Goal: Submit feedback/report problem

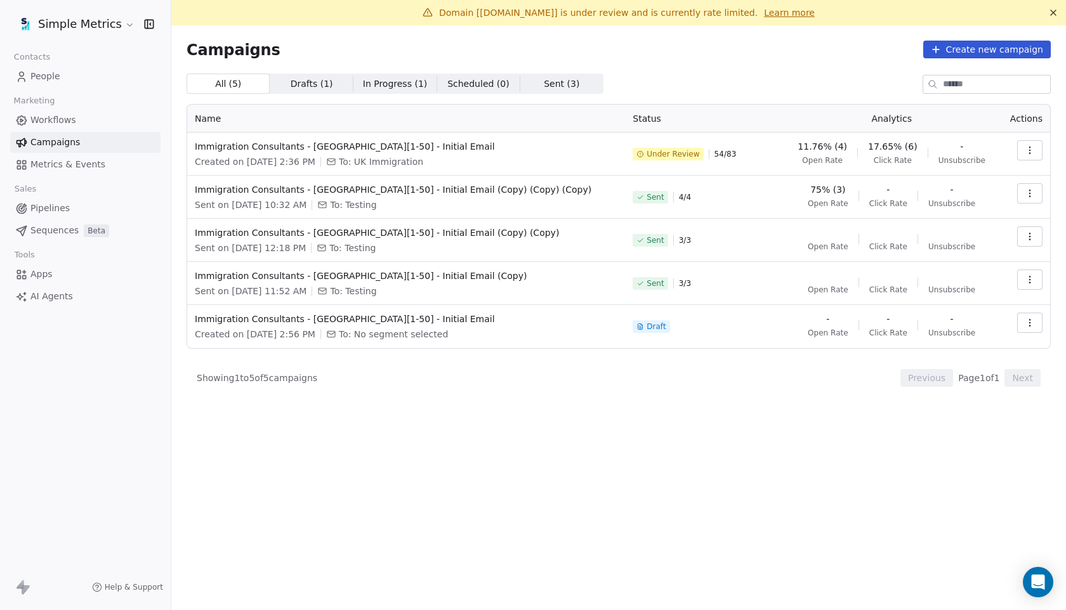
click at [1053, 6] on button at bounding box center [1053, 12] width 15 height 15
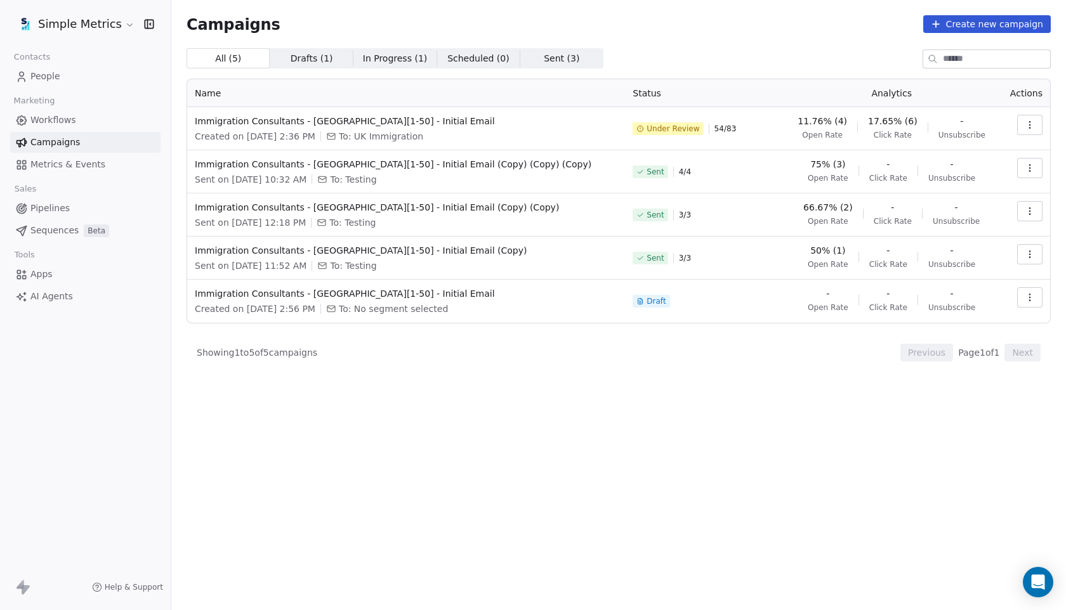
click at [1033, 124] on icon "button" at bounding box center [1030, 125] width 10 height 10
click at [943, 219] on span "Pause" at bounding box center [944, 214] width 30 height 15
click at [665, 34] on button "Close toast" at bounding box center [657, 37] width 16 height 16
click at [75, 116] on link "Workflows" at bounding box center [85, 120] width 150 height 21
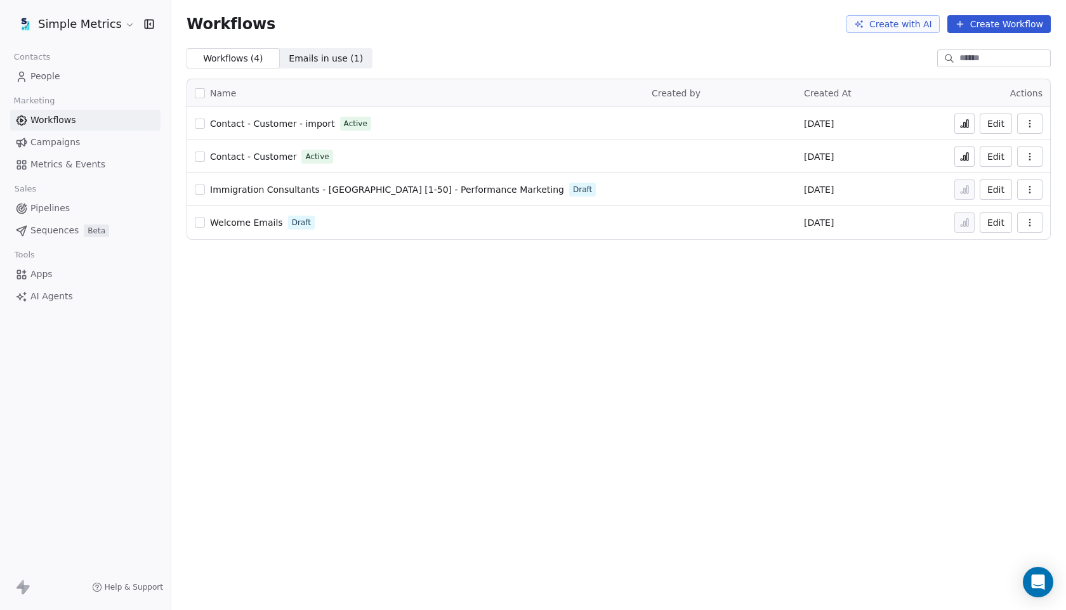
click at [75, 161] on span "Metrics & Events" at bounding box center [67, 164] width 75 height 13
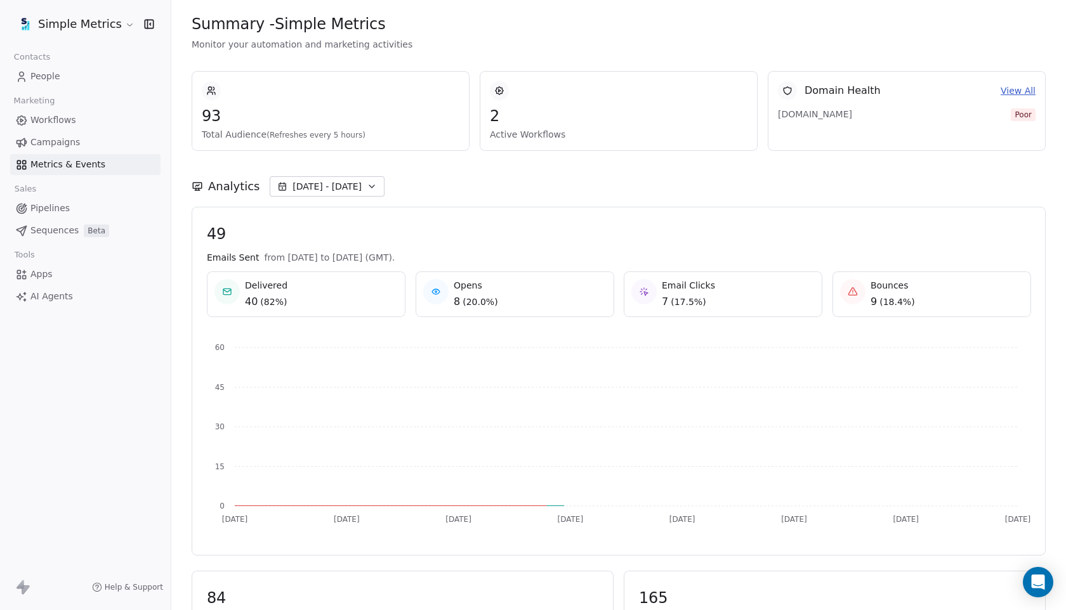
click at [84, 141] on link "Campaigns" at bounding box center [85, 142] width 150 height 21
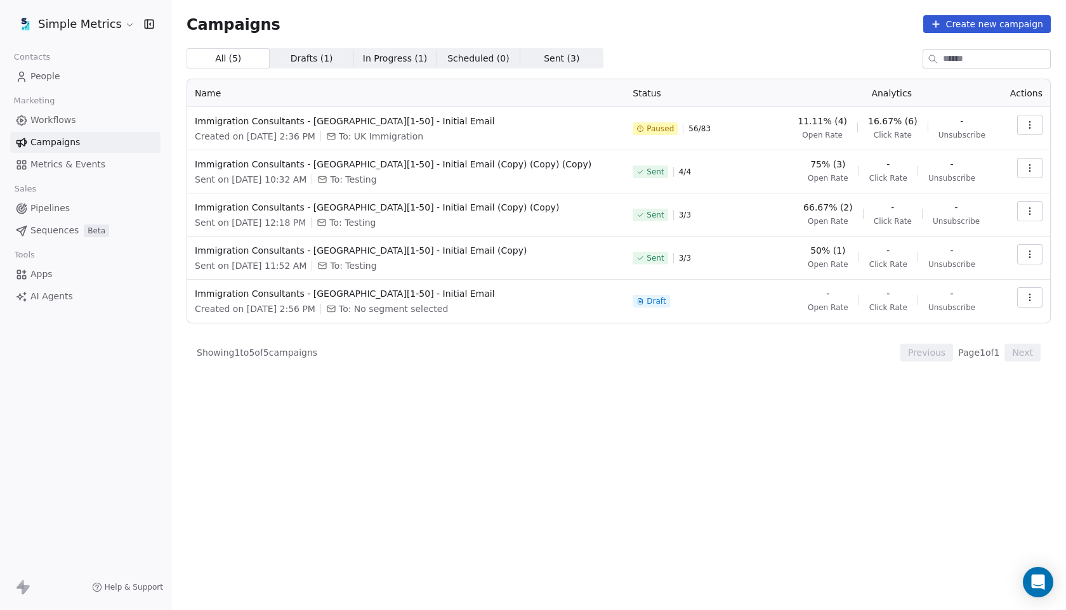
click at [63, 118] on span "Workflows" at bounding box center [53, 120] width 46 height 13
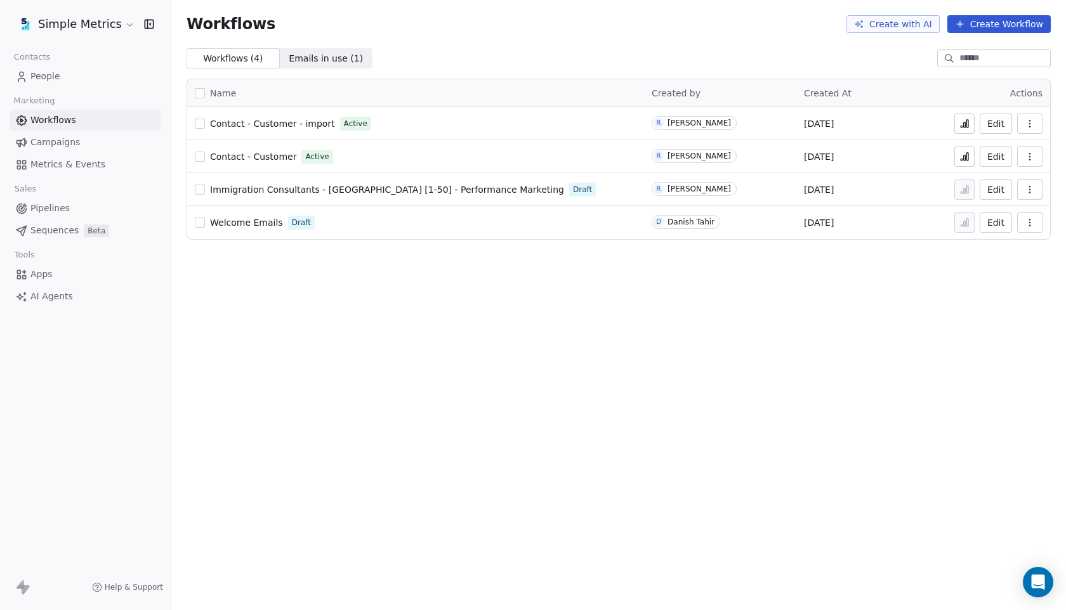
click at [65, 136] on span "Campaigns" at bounding box center [54, 142] width 49 height 13
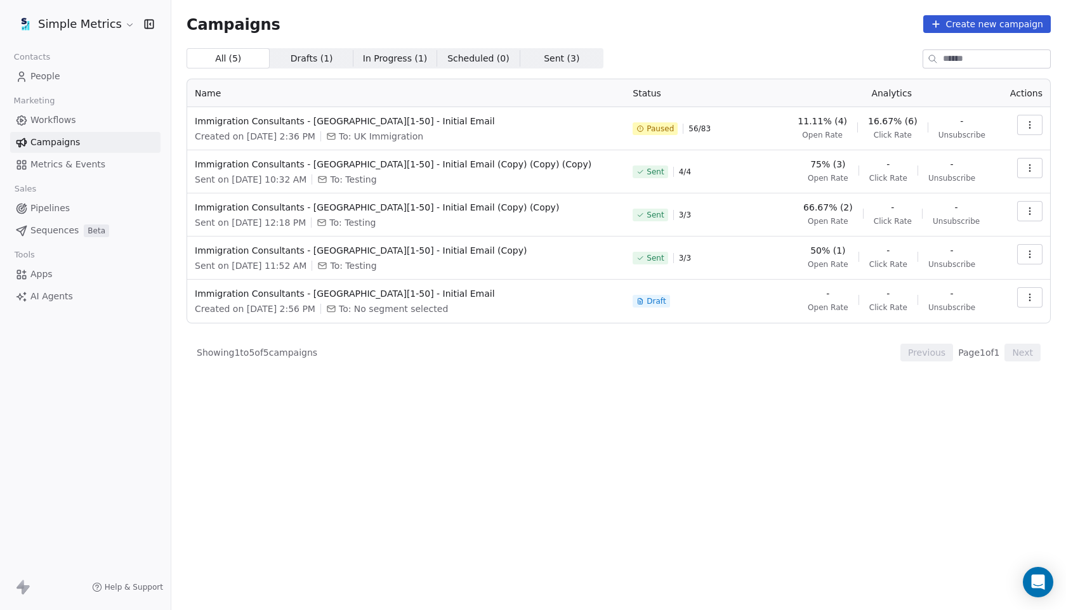
click at [62, 81] on link "People" at bounding box center [85, 76] width 150 height 21
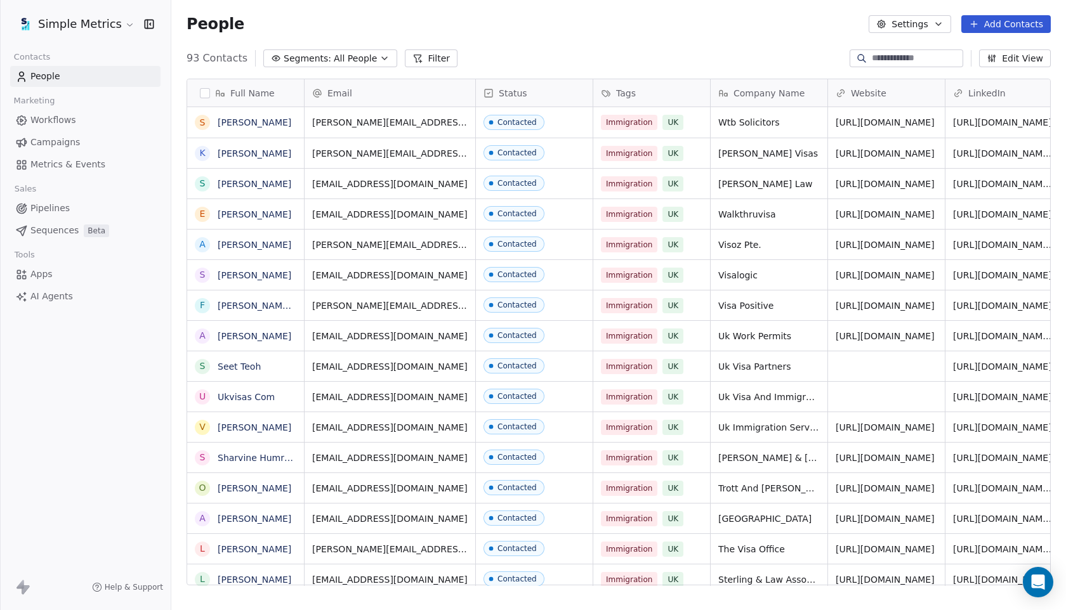
click at [48, 171] on link "Metrics & Events" at bounding box center [85, 164] width 150 height 21
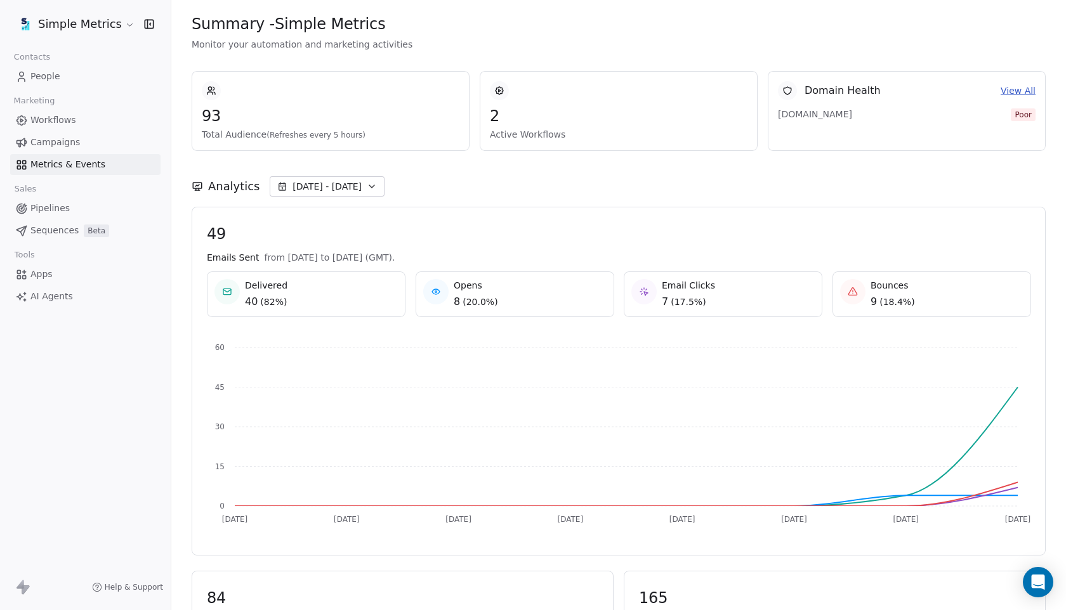
scroll to position [56, 0]
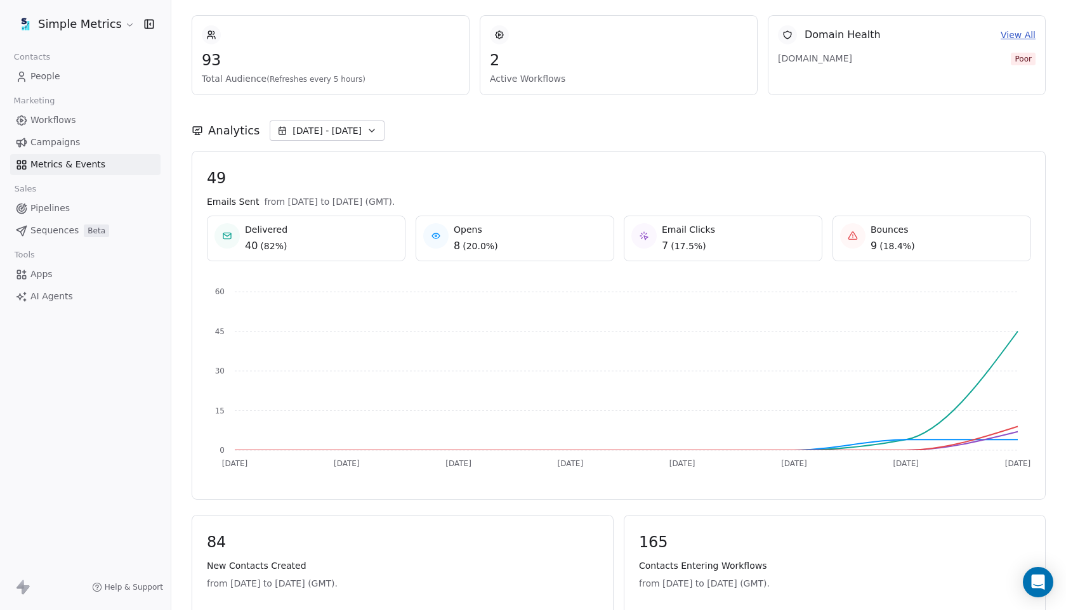
click at [895, 248] on span "( 18.4% )" at bounding box center [896, 246] width 35 height 13
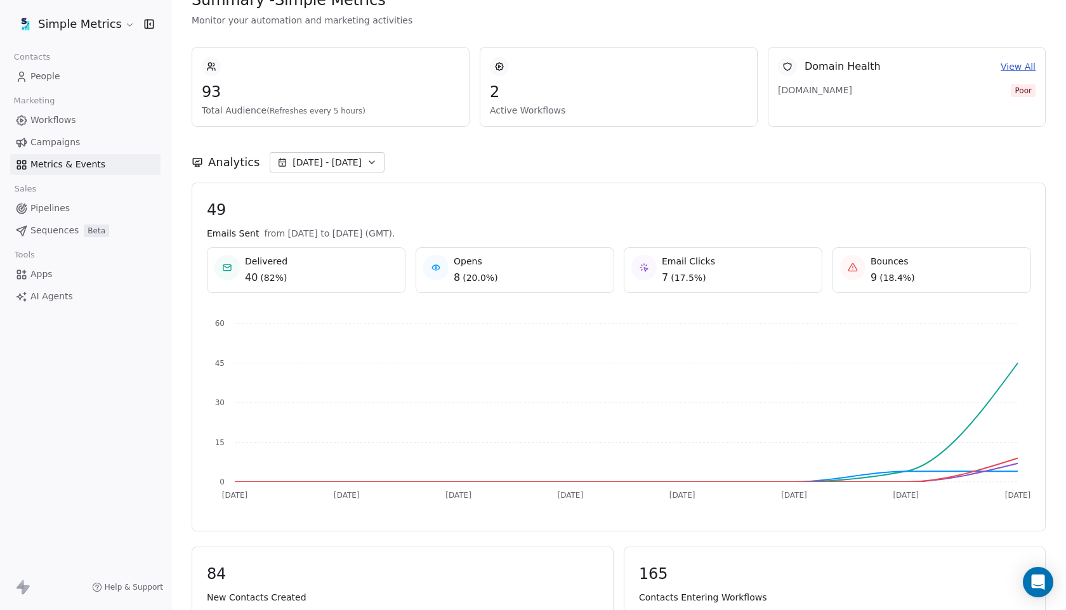
scroll to position [0, 0]
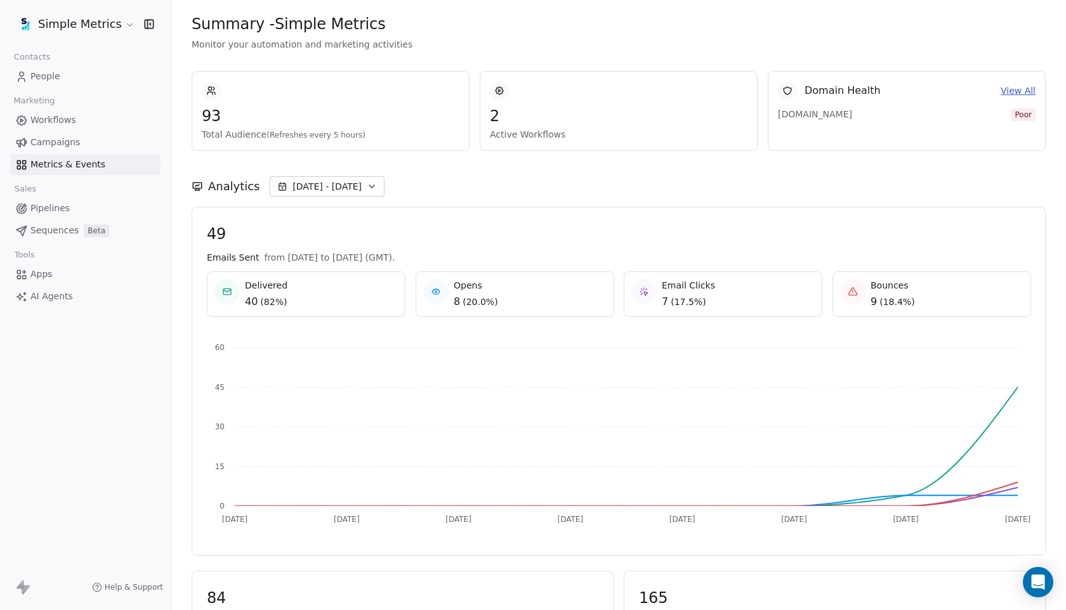
click at [1021, 90] on link "View All" at bounding box center [1018, 90] width 35 height 13
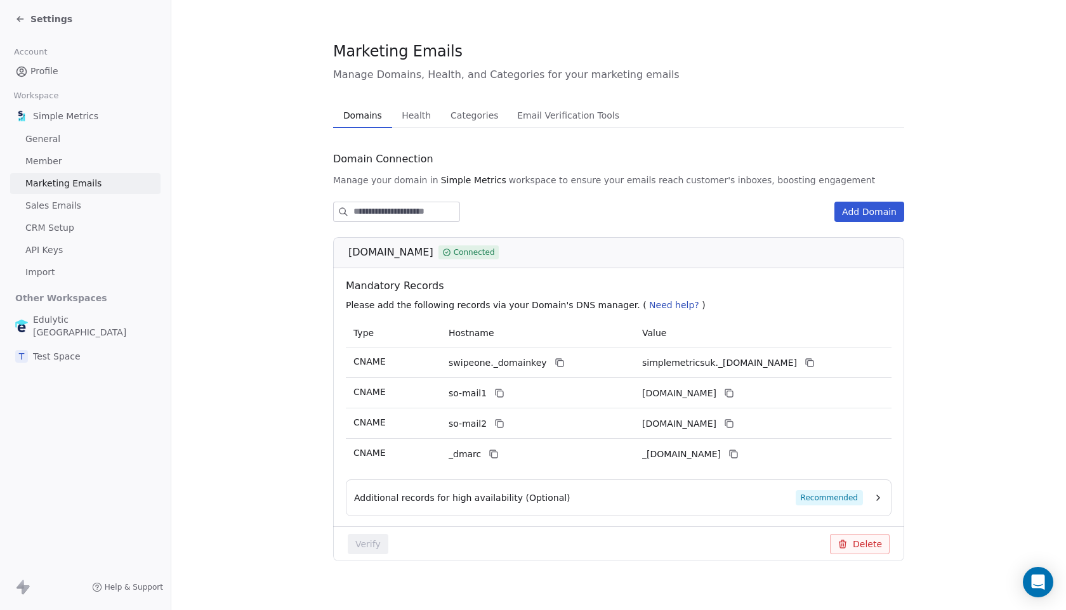
click at [423, 112] on span "Health" at bounding box center [416, 116] width 39 height 18
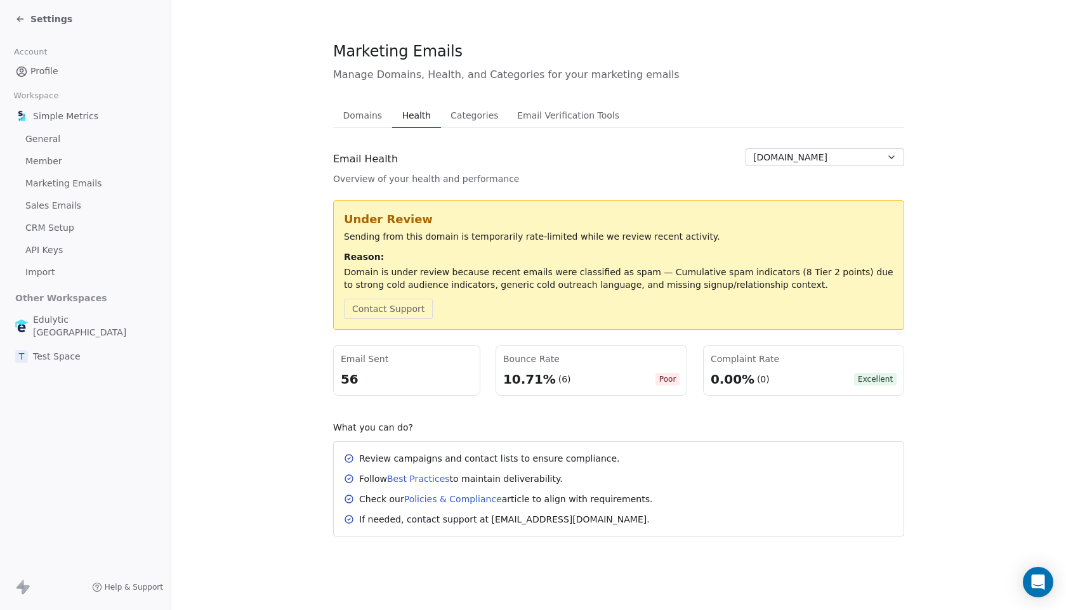
drag, startPoint x: 668, startPoint y: 380, endPoint x: 652, endPoint y: 380, distance: 15.9
click at [664, 380] on span "Poor" at bounding box center [667, 379] width 25 height 13
click at [700, 440] on div "What you can do? Review campaigns and contact lists to ensure compliance. Follo…" at bounding box center [618, 478] width 571 height 115
click at [794, 155] on span "[DOMAIN_NAME]" at bounding box center [790, 157] width 74 height 13
click at [695, 164] on html "Settings Account Profile Workspace Simple Metrics General Member Marketing Emai…" at bounding box center [533, 305] width 1066 height 610
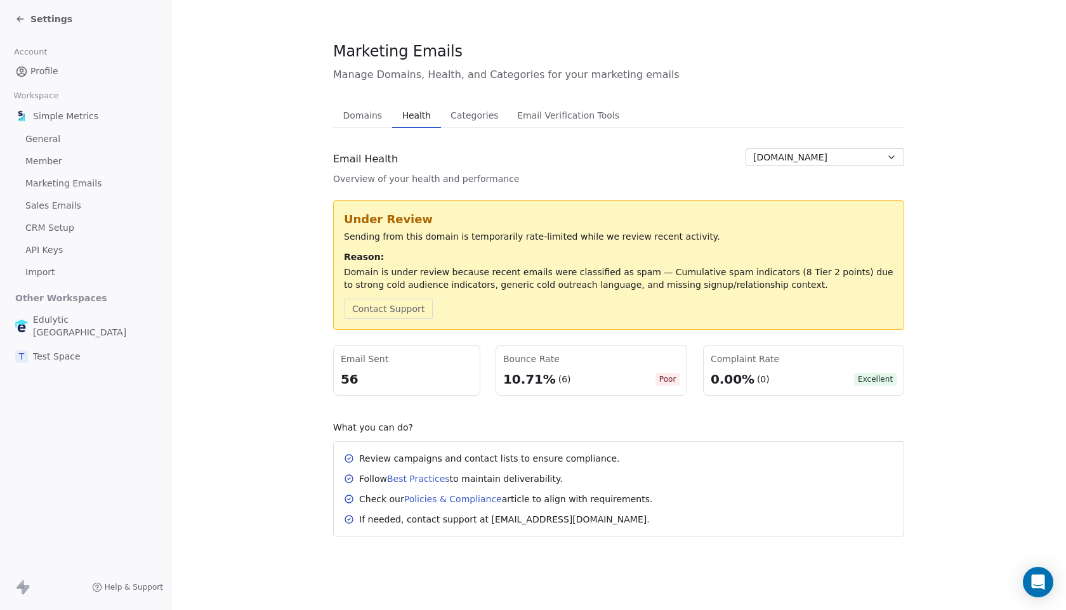
click at [461, 128] on button "Categories Categories" at bounding box center [474, 115] width 67 height 25
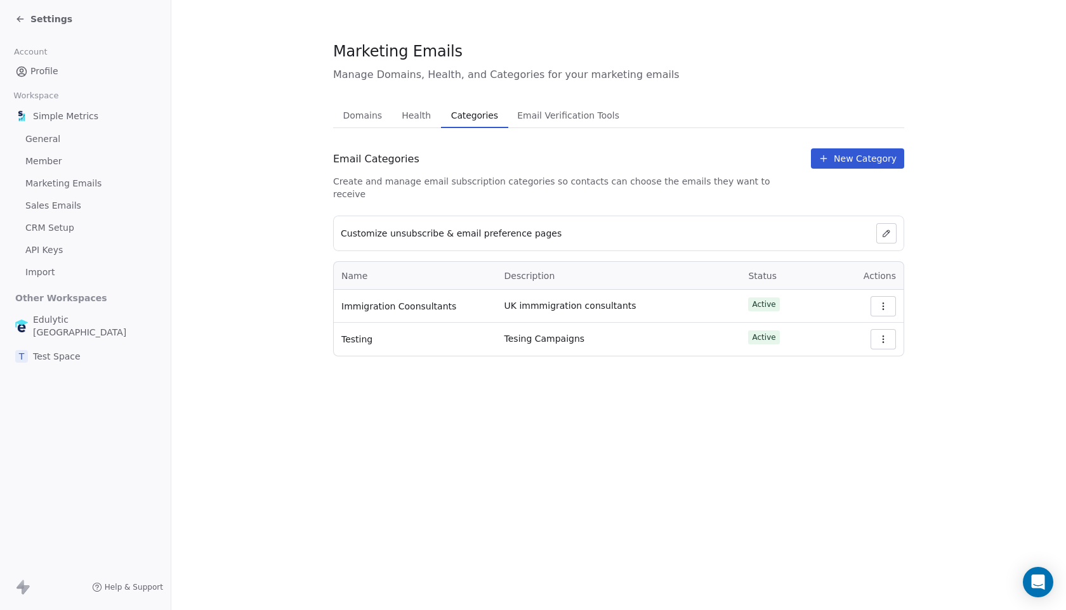
click at [425, 122] on span "Health" at bounding box center [416, 116] width 39 height 18
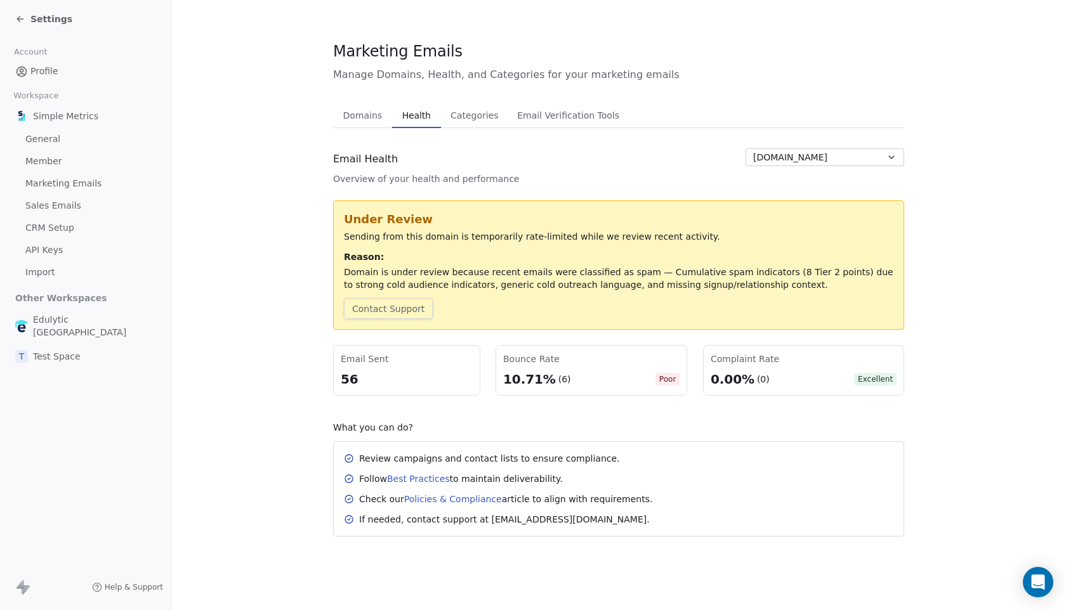
click at [400, 315] on button "Contact Support" at bounding box center [388, 309] width 89 height 20
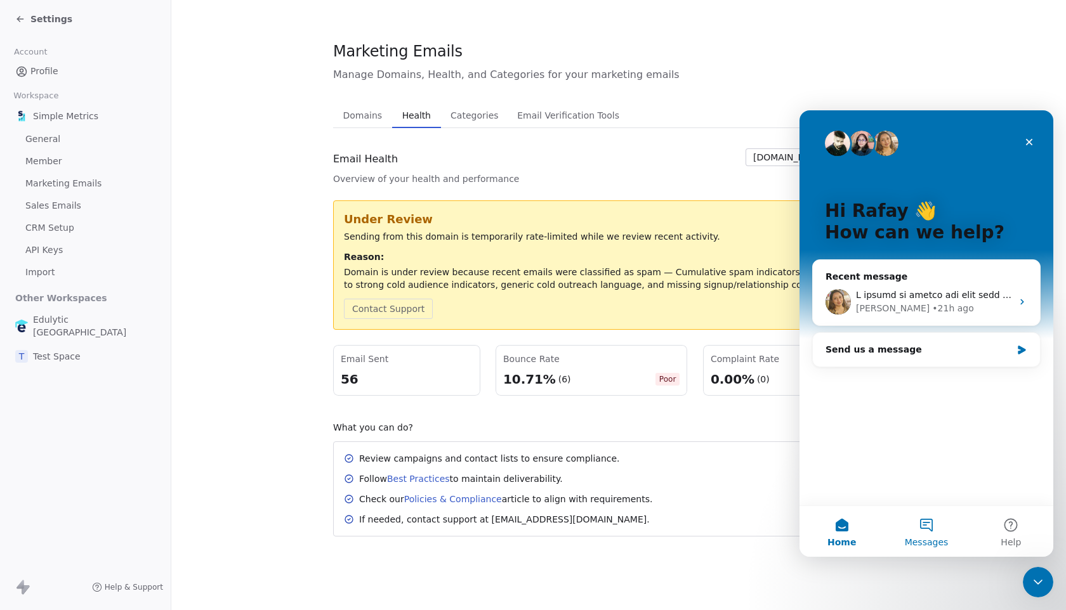
click at [920, 532] on button "Messages" at bounding box center [926, 531] width 84 height 51
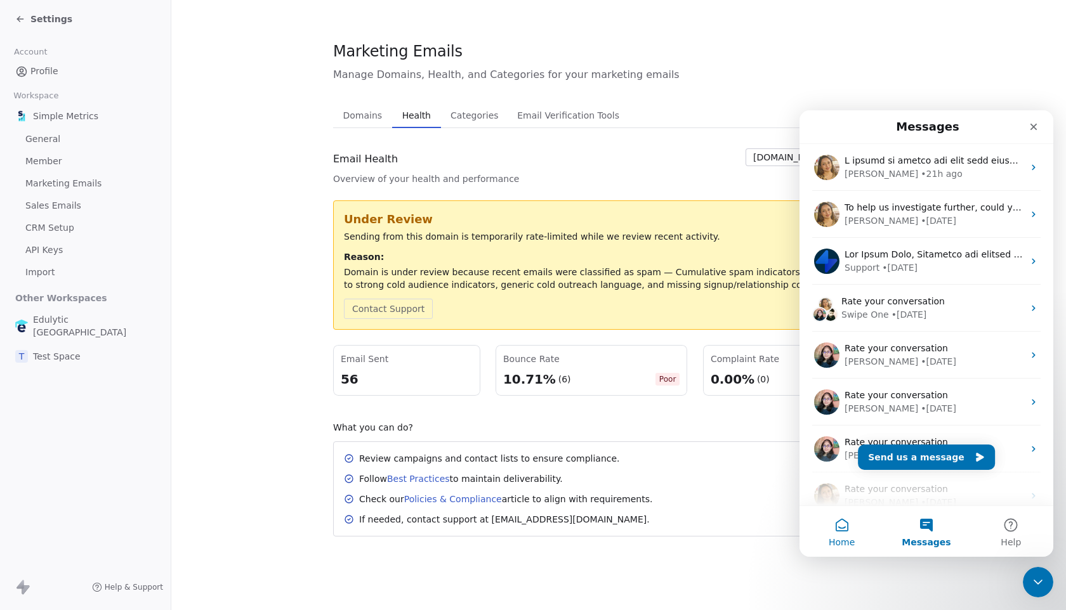
click at [841, 538] on span "Home" at bounding box center [842, 542] width 26 height 9
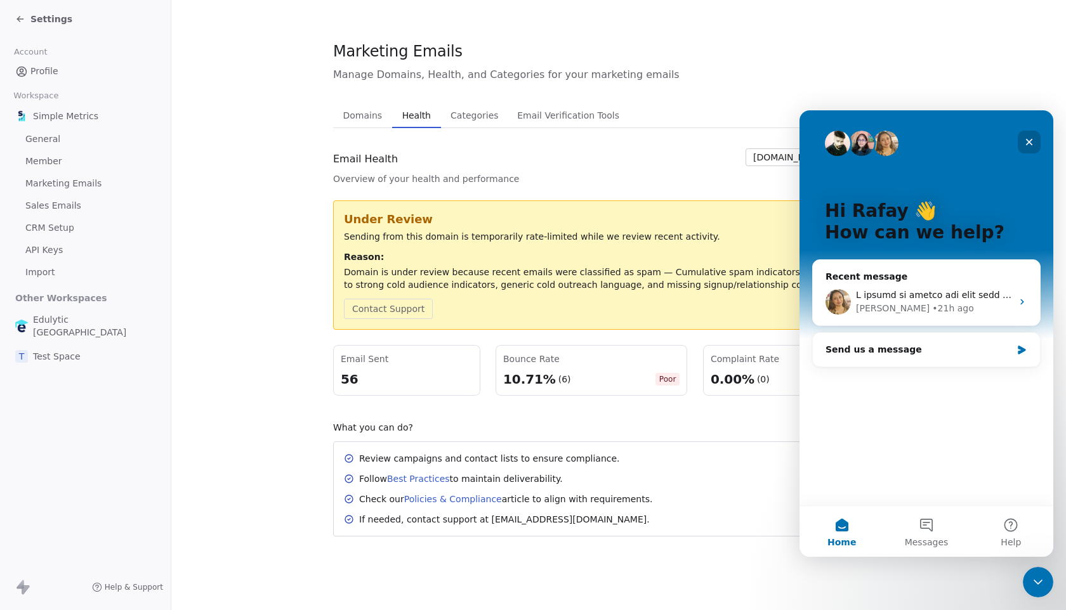
click at [1032, 141] on icon "Close" at bounding box center [1029, 142] width 10 height 10
